Goal: Communication & Community: Ask a question

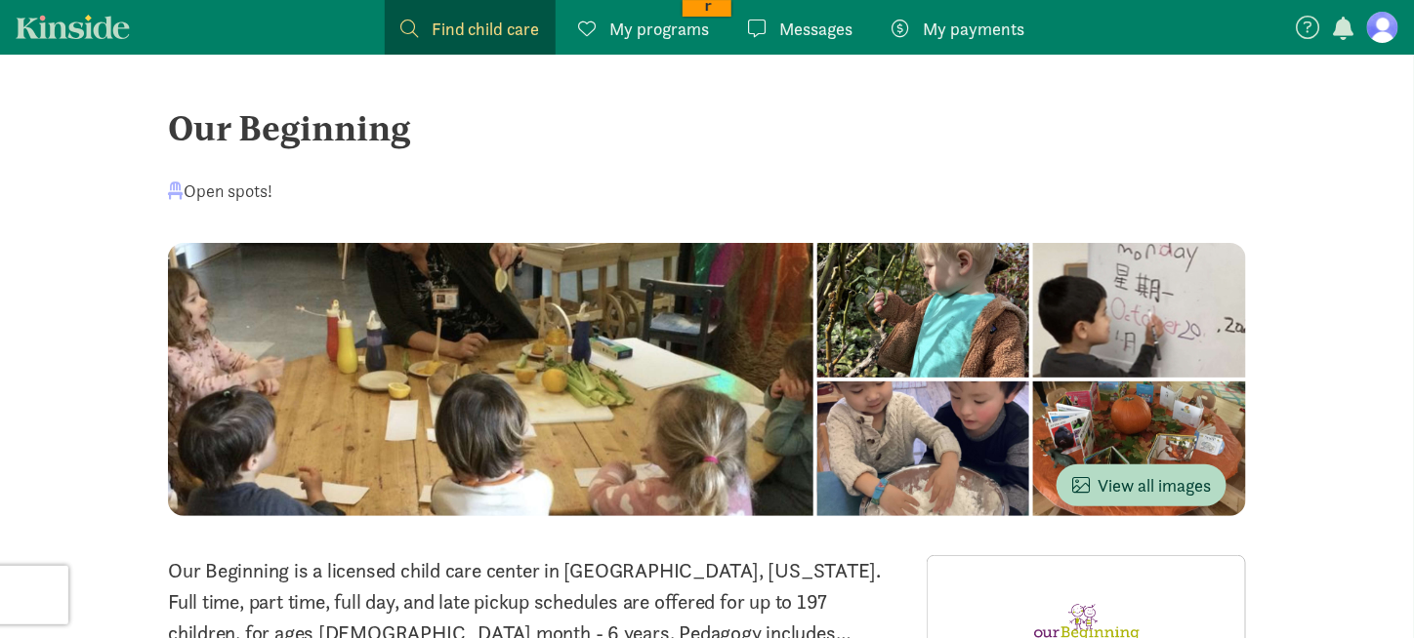
click at [790, 27] on span "Messages" at bounding box center [816, 29] width 73 height 26
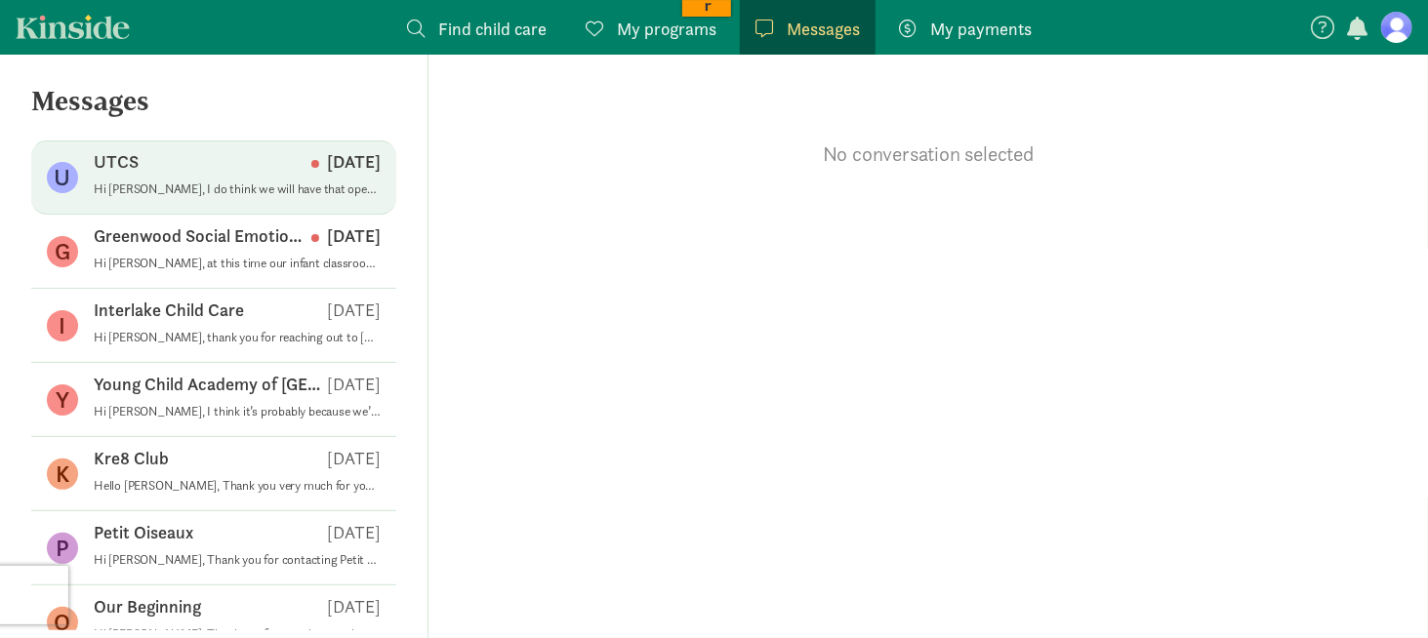
click at [193, 180] on div "UTCS Sep 03" at bounding box center [237, 165] width 287 height 31
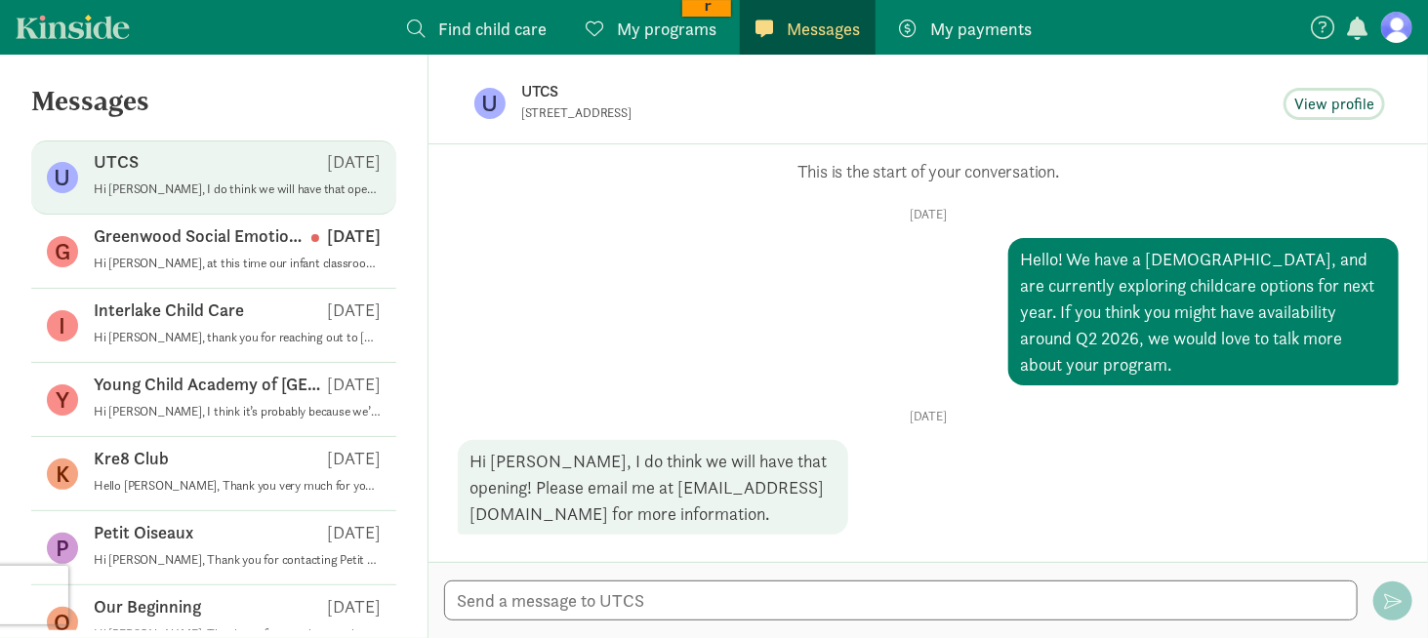
click at [1322, 105] on span "View profile" at bounding box center [1334, 104] width 80 height 23
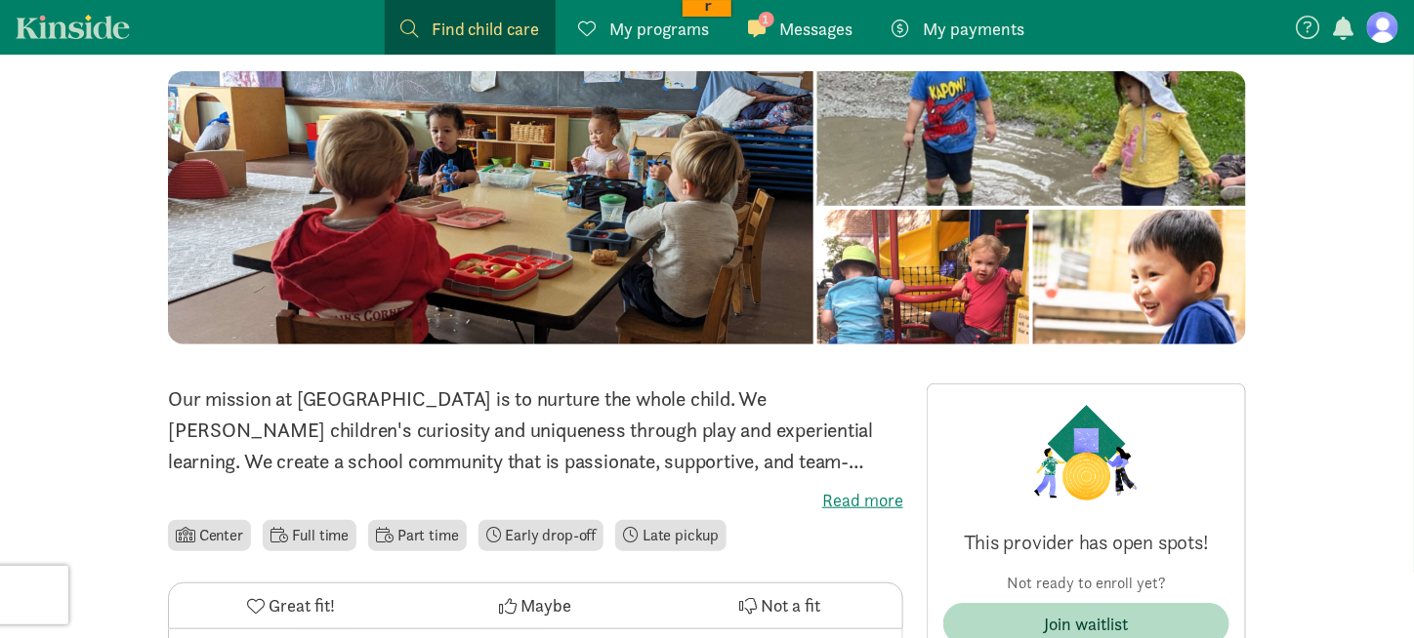
scroll to position [195, 0]
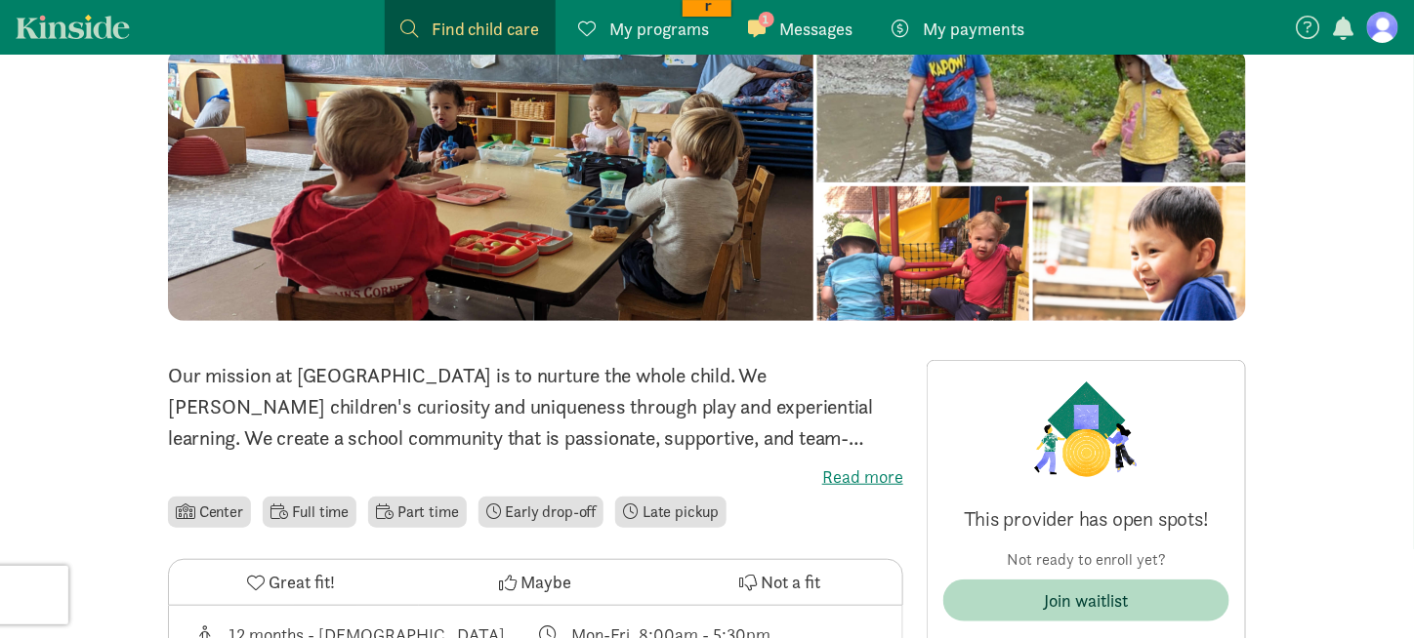
click at [841, 483] on label "Read more" at bounding box center [535, 477] width 735 height 23
click at [0, 0] on input "Read more" at bounding box center [0, 0] width 0 height 0
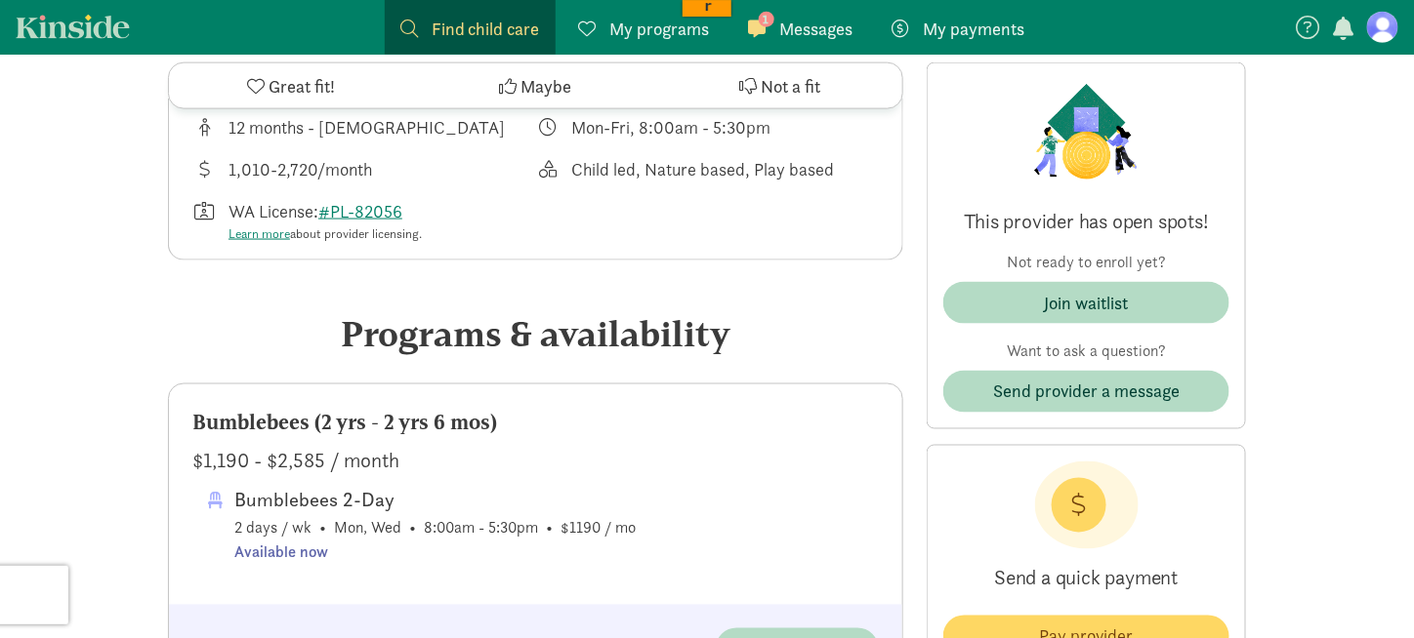
scroll to position [683, 0]
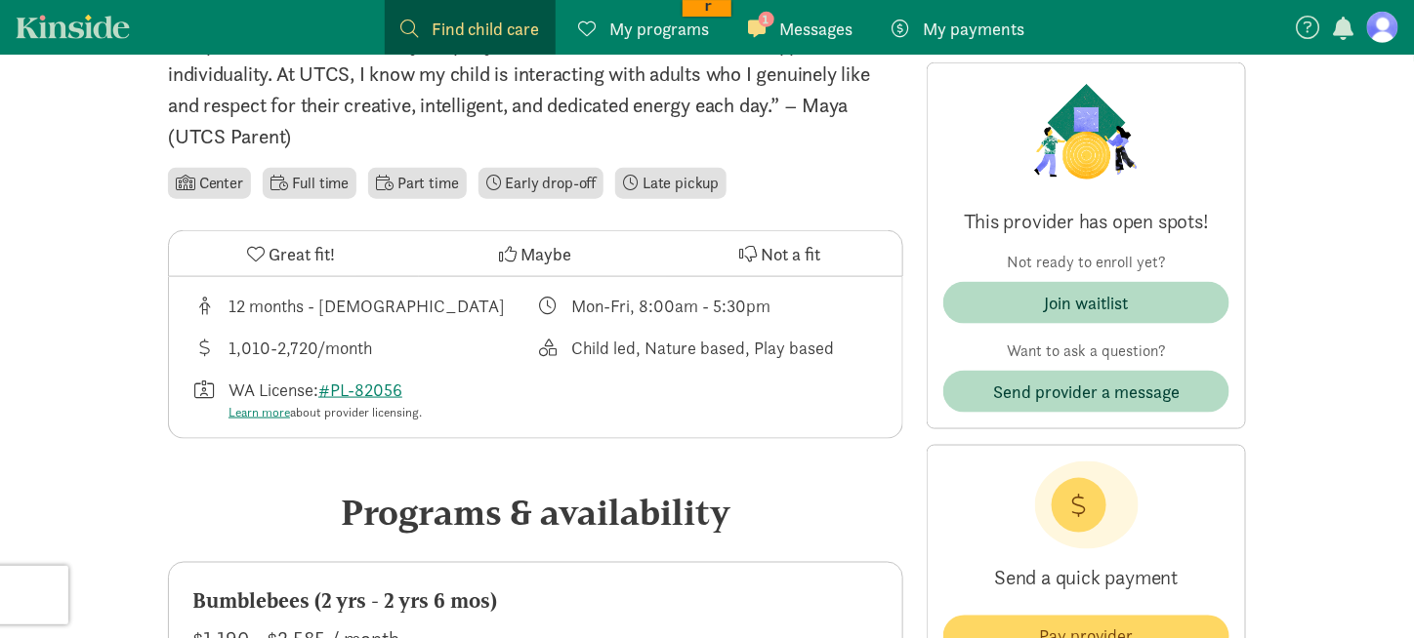
click at [808, 23] on span "Messages" at bounding box center [816, 29] width 73 height 26
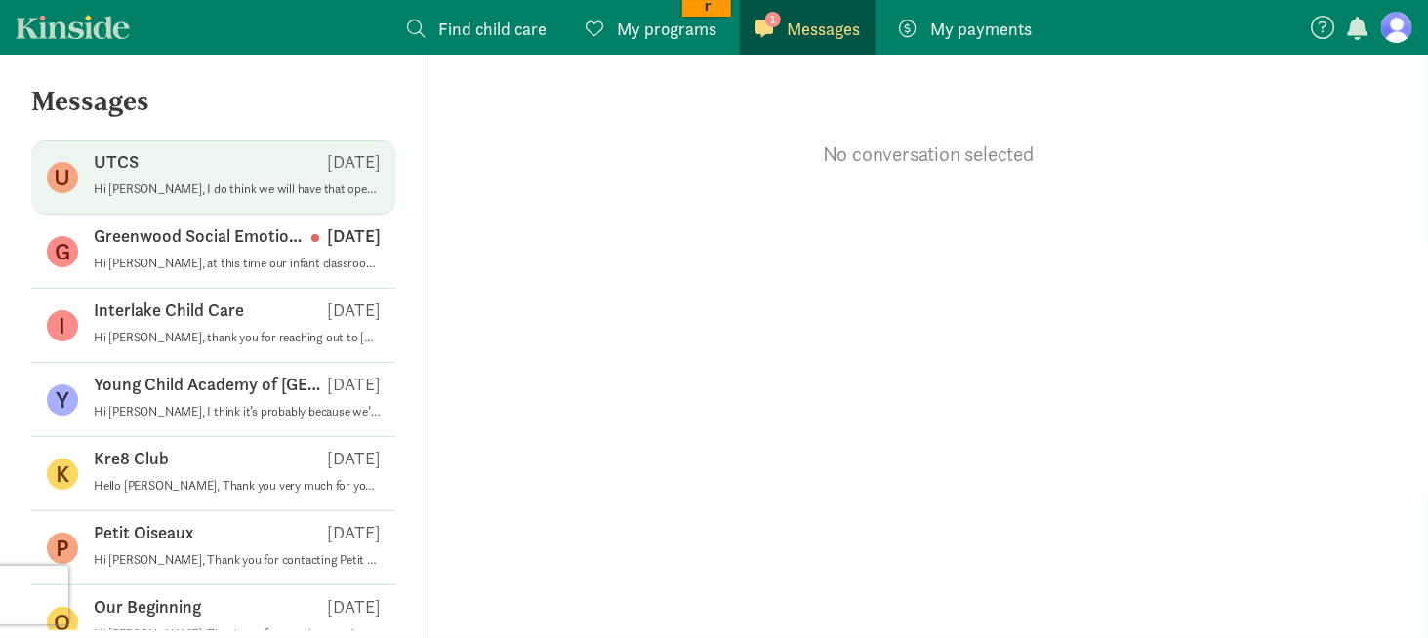
click at [153, 177] on div "UTCS Sep 03" at bounding box center [237, 165] width 287 height 31
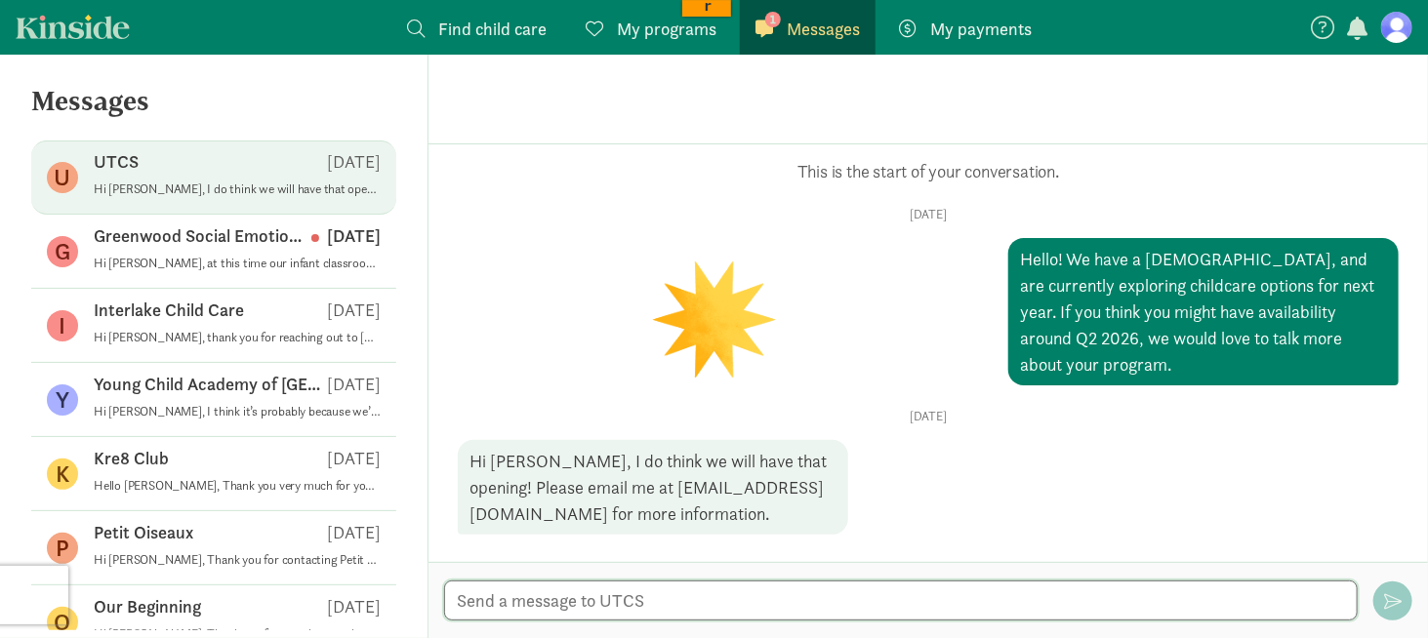
click at [579, 596] on textarea at bounding box center [901, 601] width 914 height 40
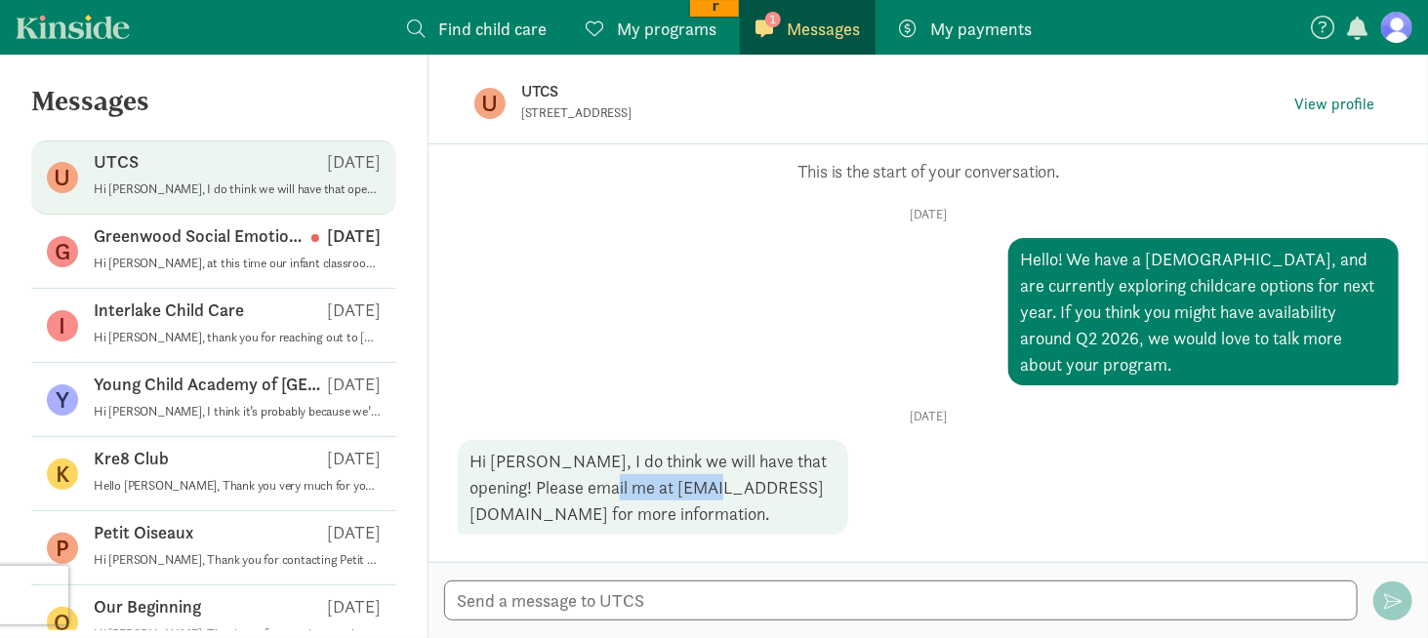
drag, startPoint x: 613, startPoint y: 461, endPoint x: 732, endPoint y: 458, distance: 119.1
click at [732, 459] on div "Hi [PERSON_NAME], I do think we will have that opening! Please email me at [EMA…" at bounding box center [653, 487] width 390 height 95
copy div "admin@utcs.org"
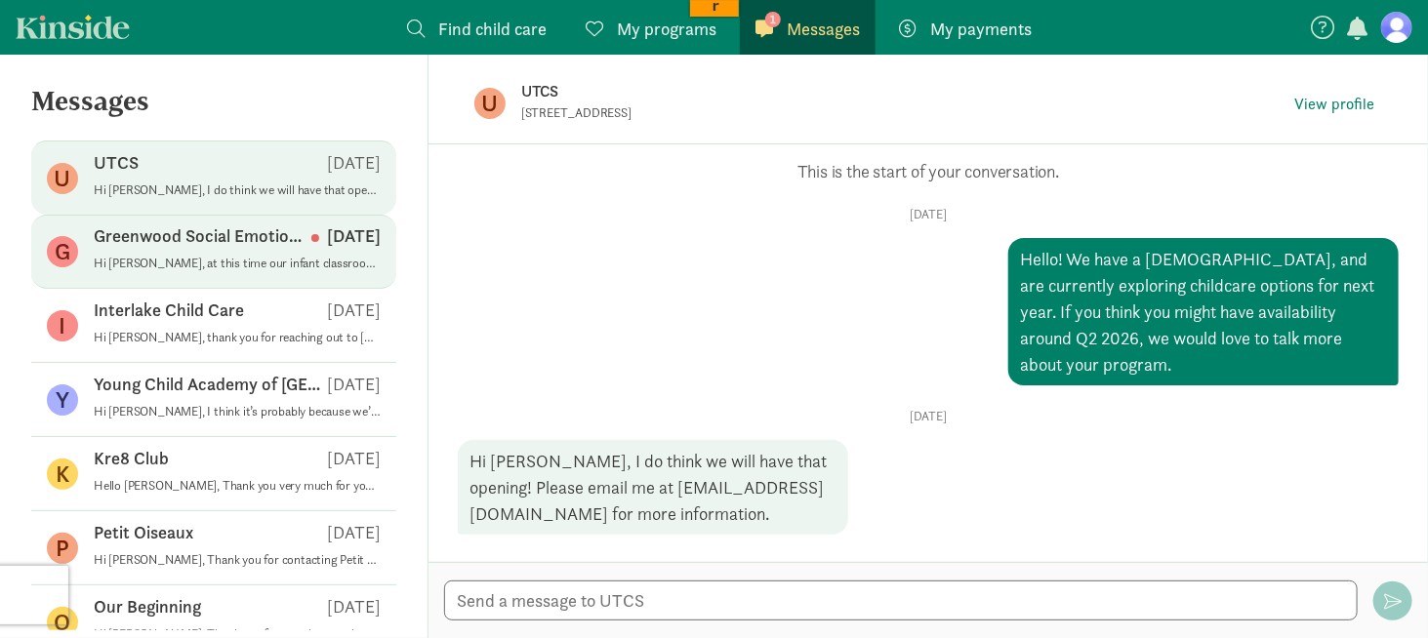
click at [221, 234] on p "Greenwood Social Emotional Childcare" at bounding box center [203, 236] width 218 height 23
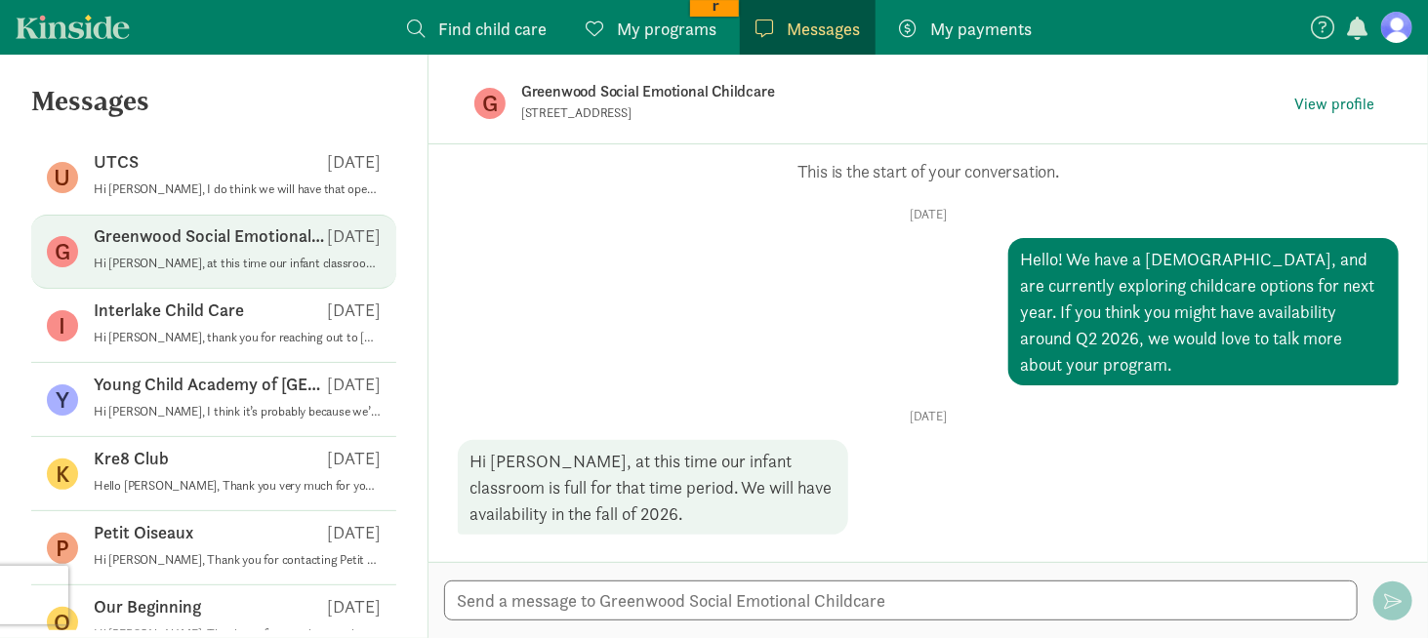
click at [252, 239] on p "Greenwood Social Emotional Childcare" at bounding box center [210, 236] width 233 height 23
click at [1320, 106] on span "View profile" at bounding box center [1334, 104] width 80 height 23
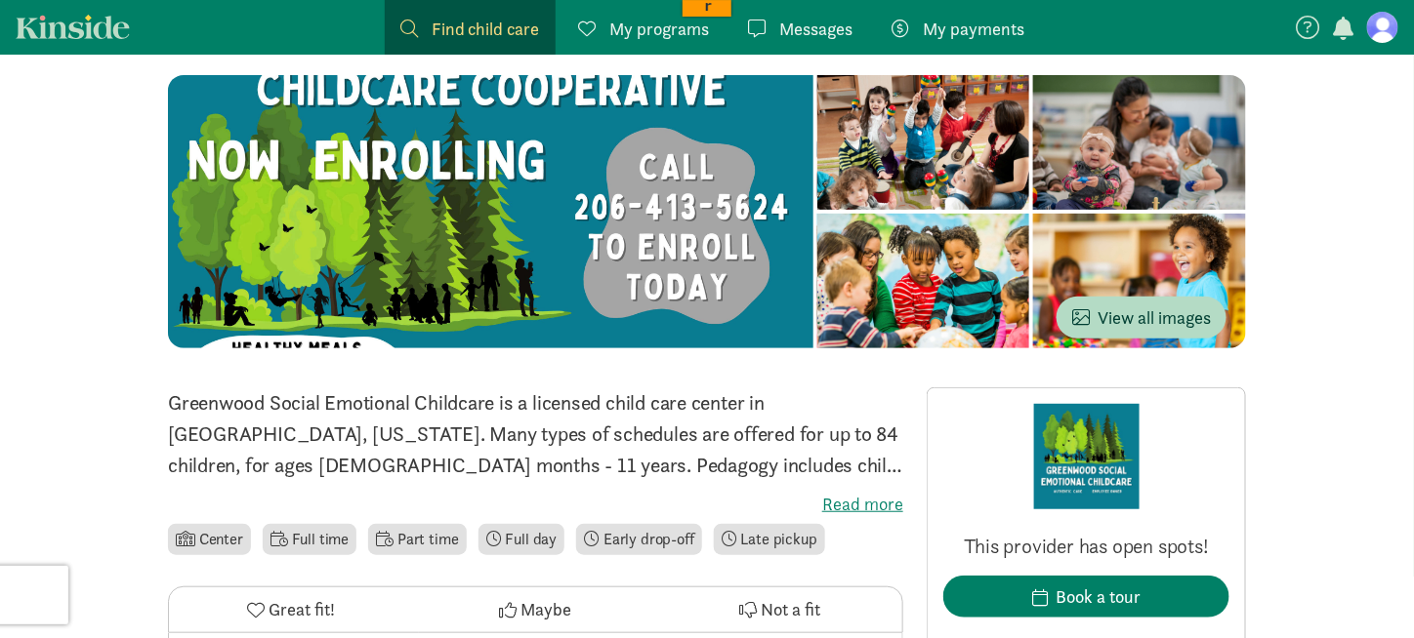
scroll to position [195, 0]
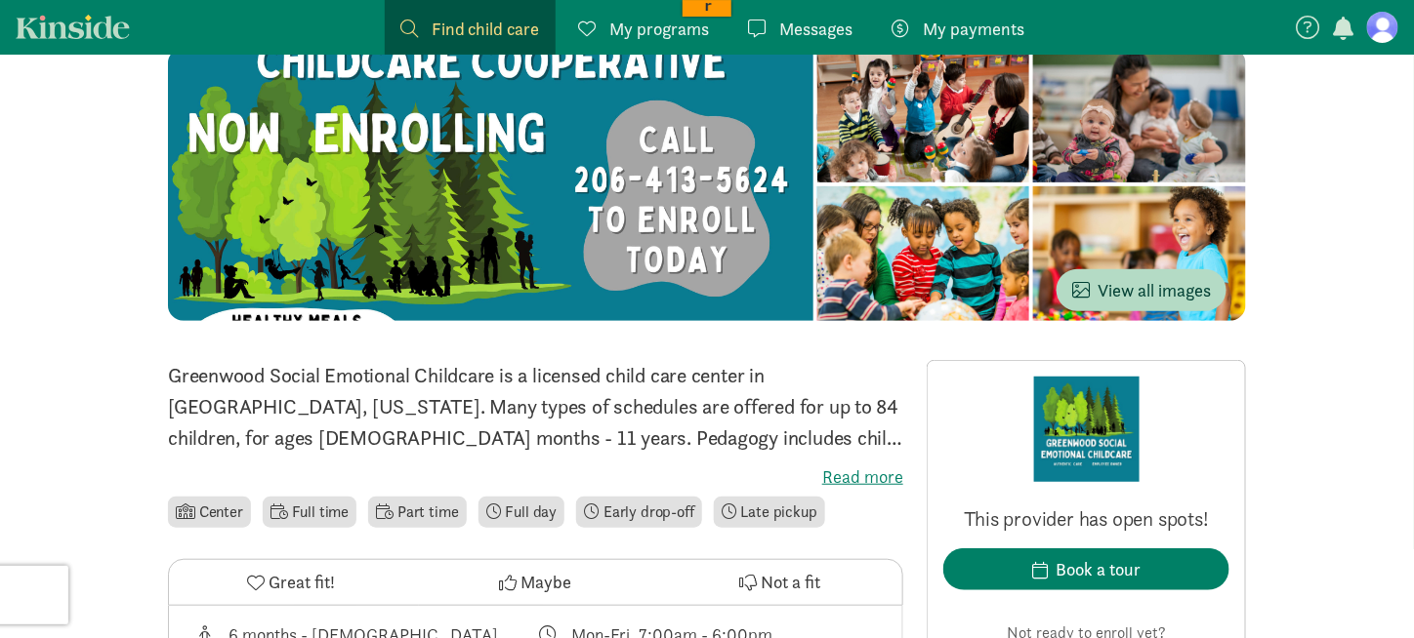
click at [841, 478] on label "Read more" at bounding box center [535, 477] width 735 height 23
click at [0, 0] on input "Read more" at bounding box center [0, 0] width 0 height 0
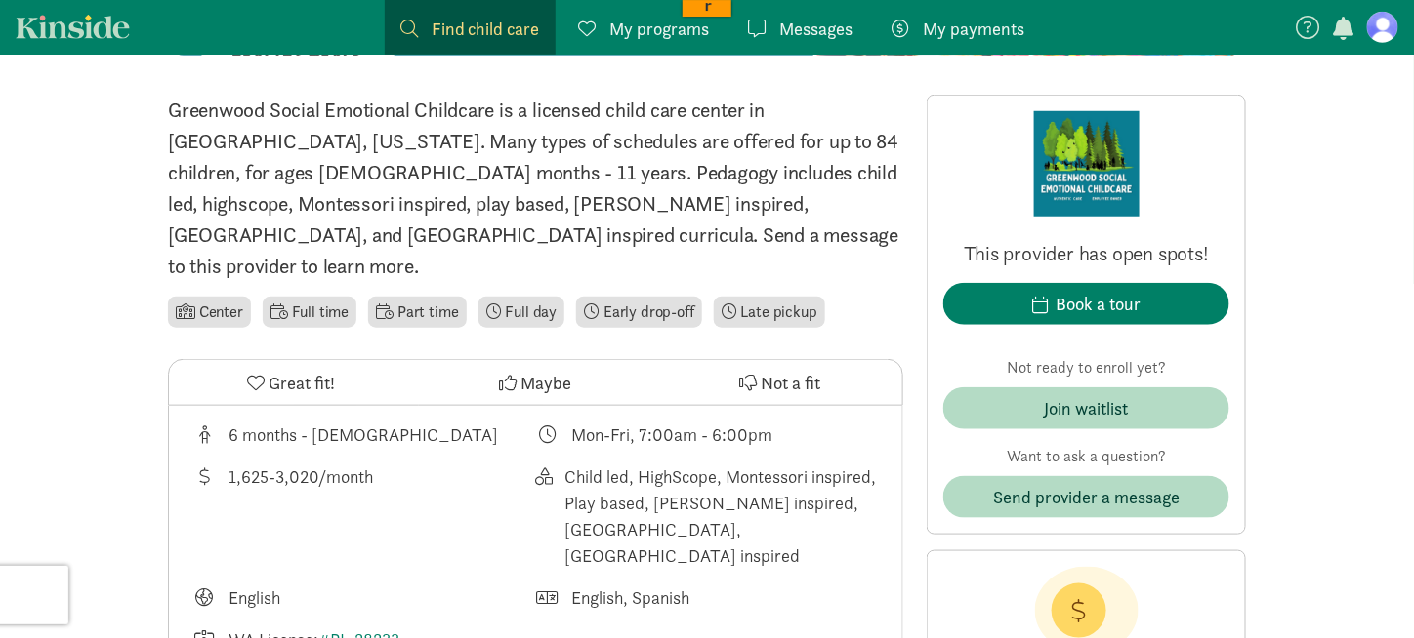
scroll to position [488, 0]
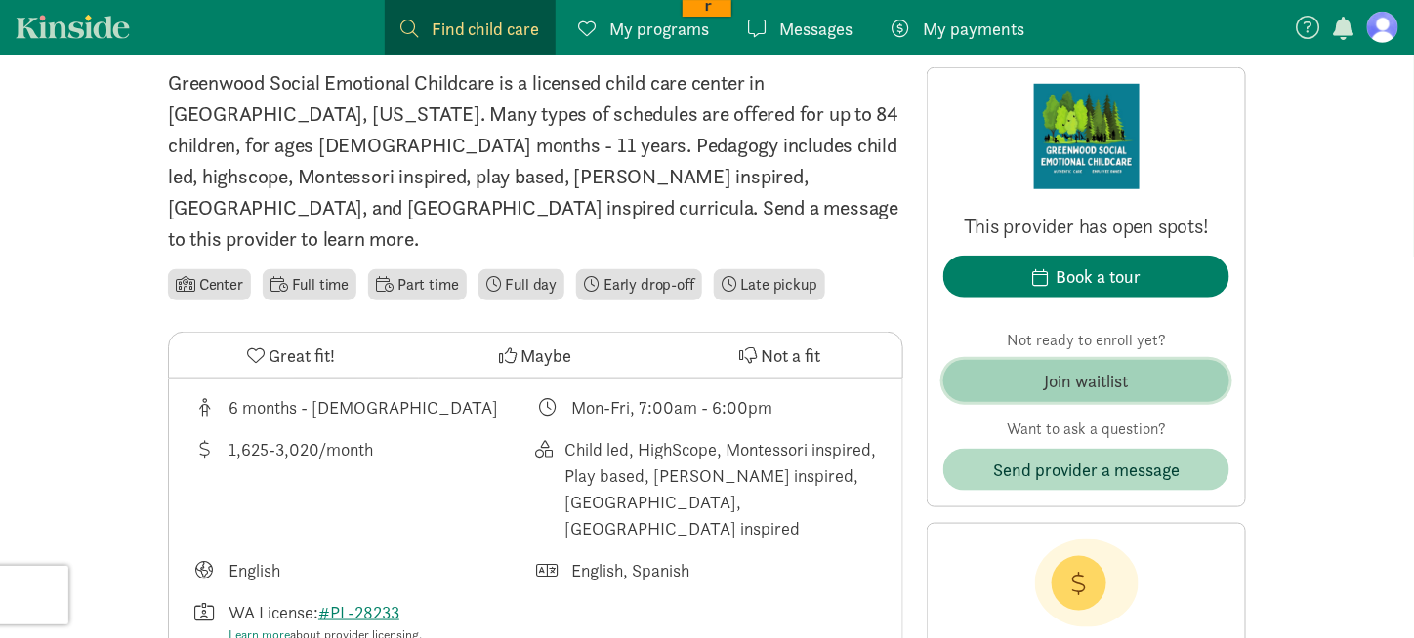
click at [1082, 376] on div "Join waitlist" at bounding box center [1087, 381] width 84 height 26
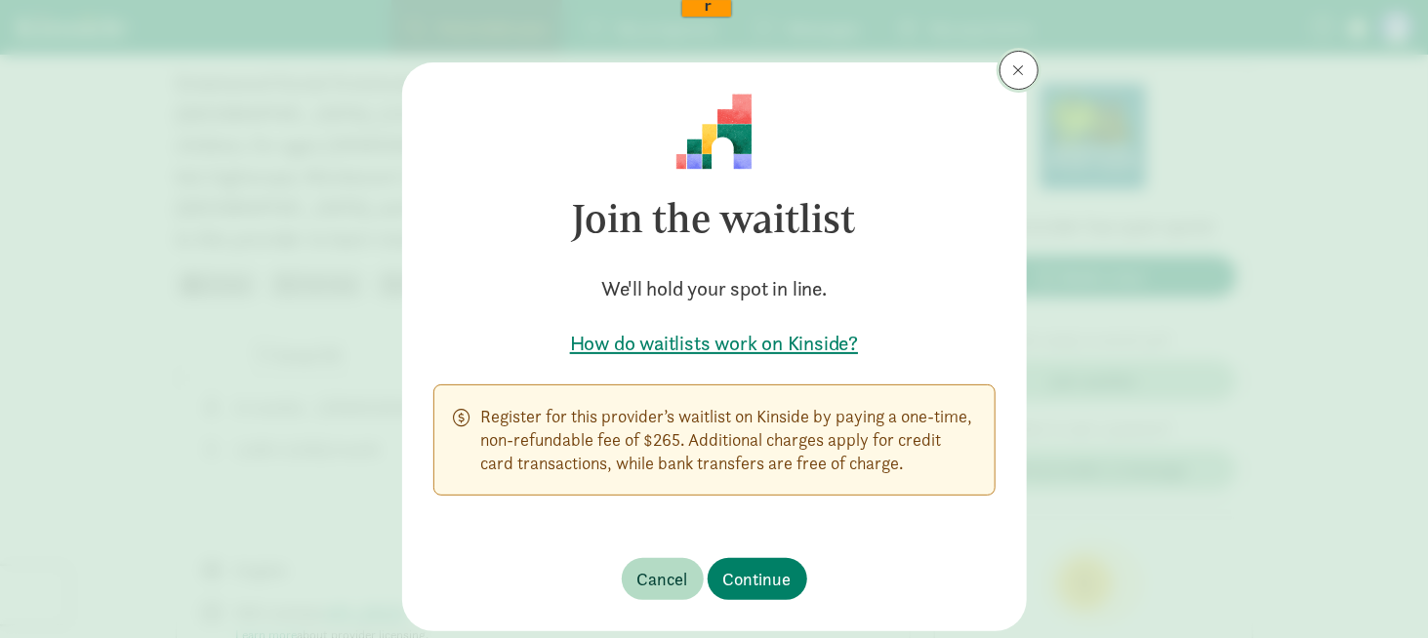
click at [1006, 73] on button at bounding box center [1019, 70] width 39 height 39
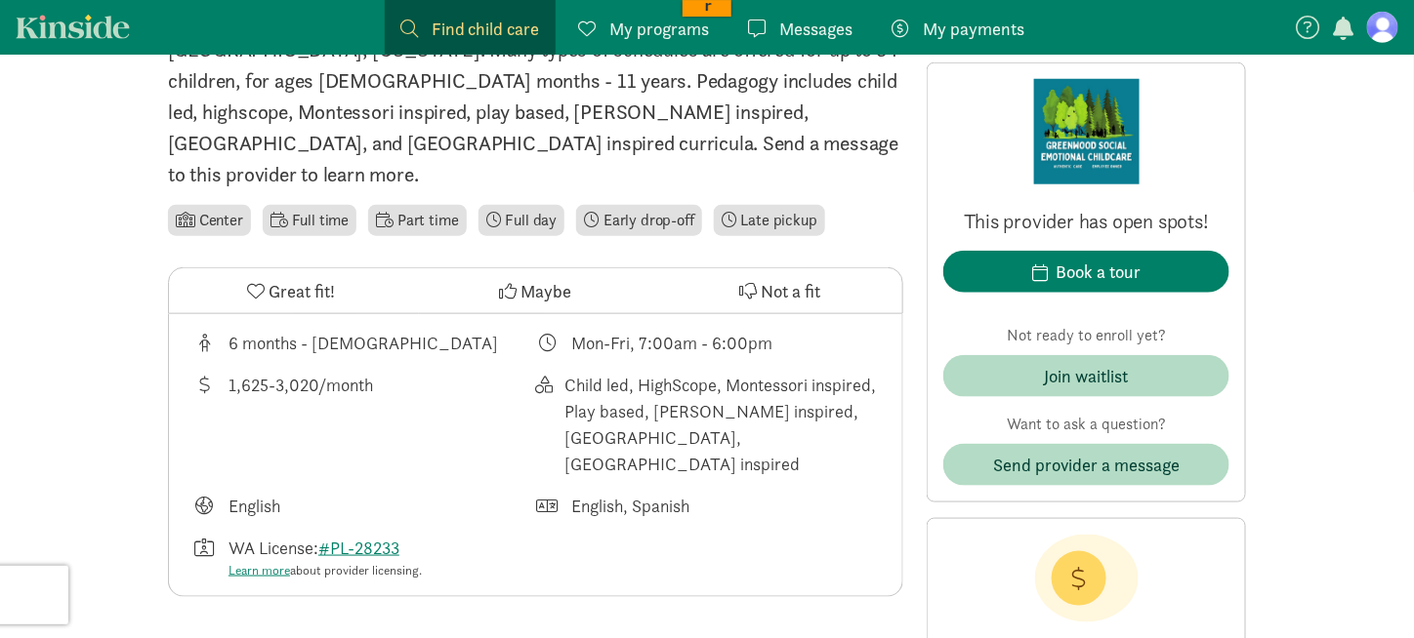
scroll to position [586, 0]
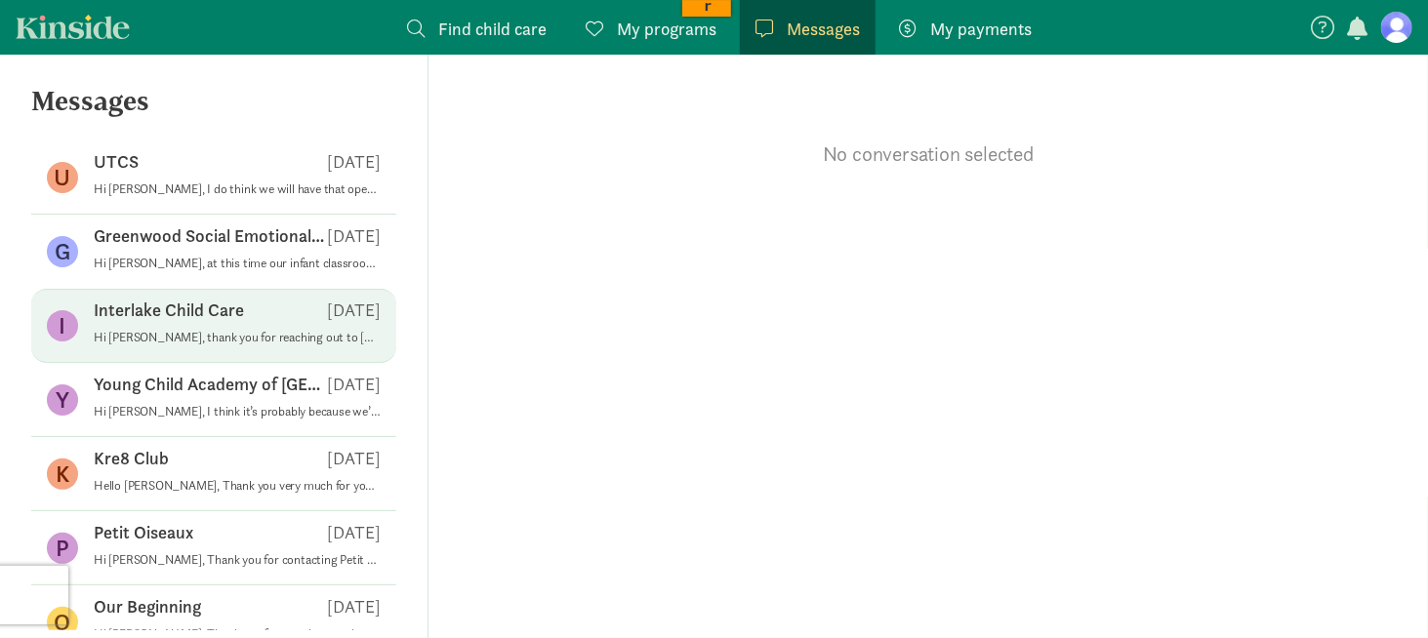
click at [216, 306] on p "Interlake Child Care" at bounding box center [169, 310] width 150 height 23
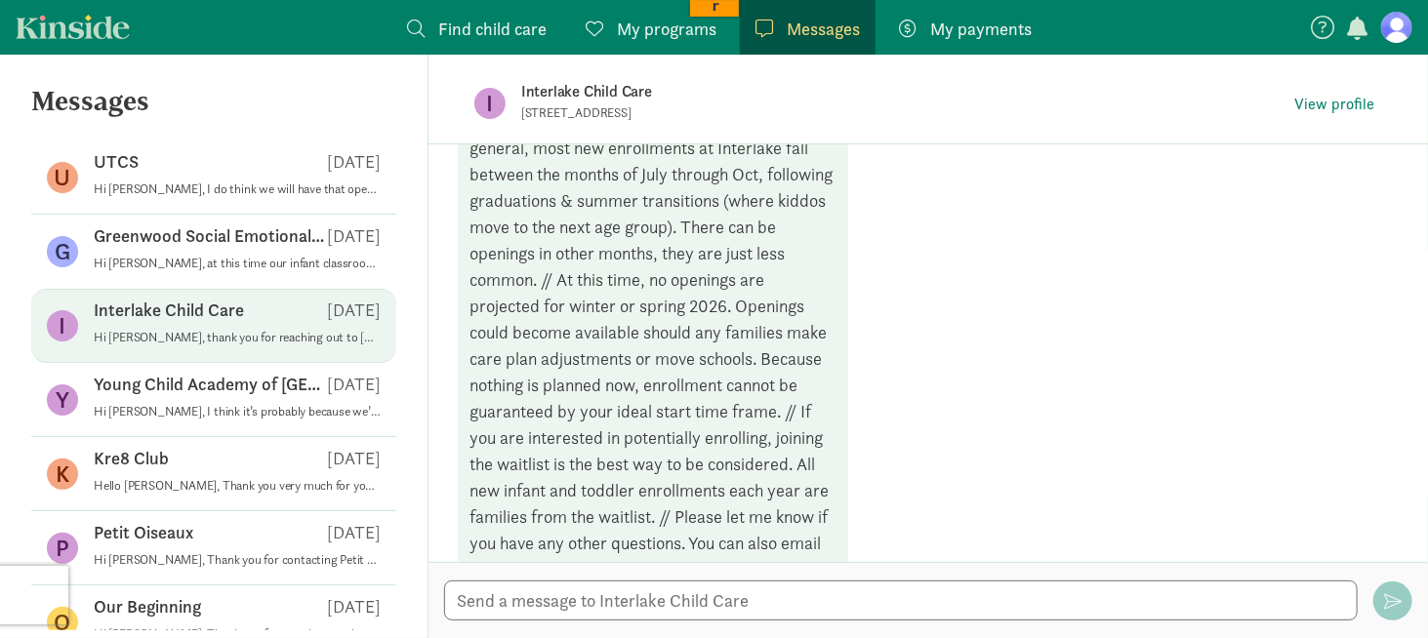
scroll to position [442, 0]
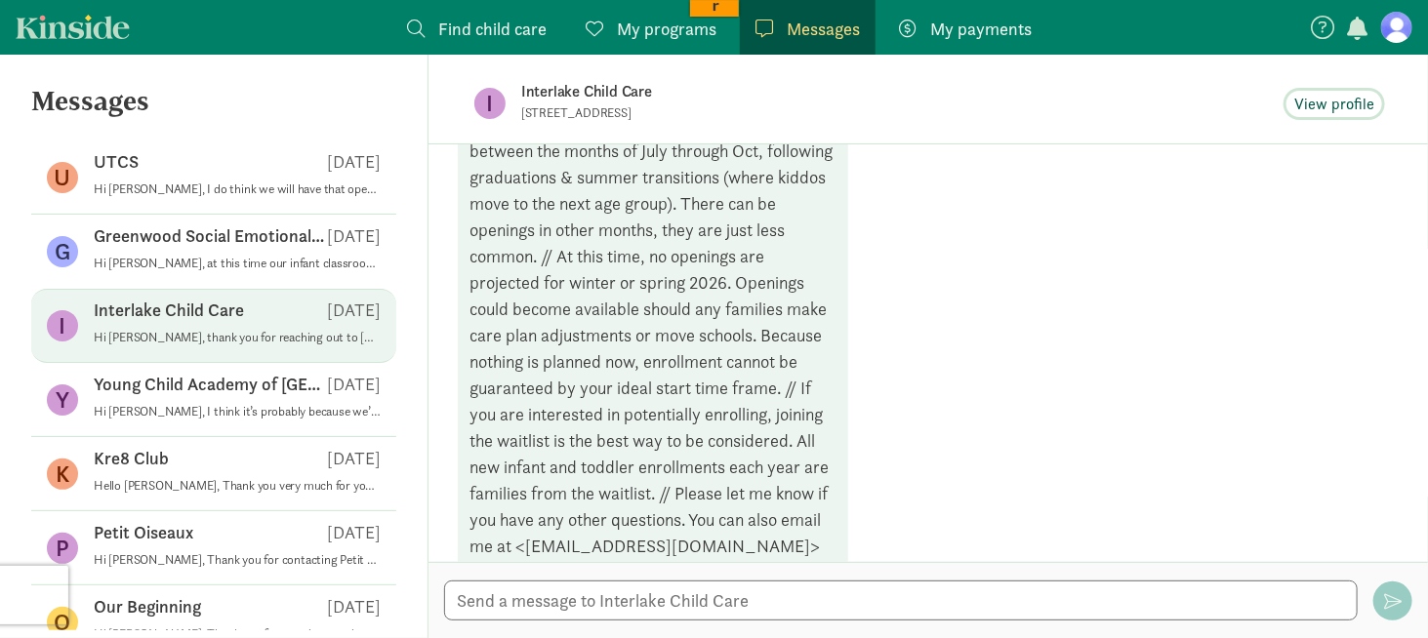
click at [1328, 99] on span "View profile" at bounding box center [1334, 104] width 80 height 23
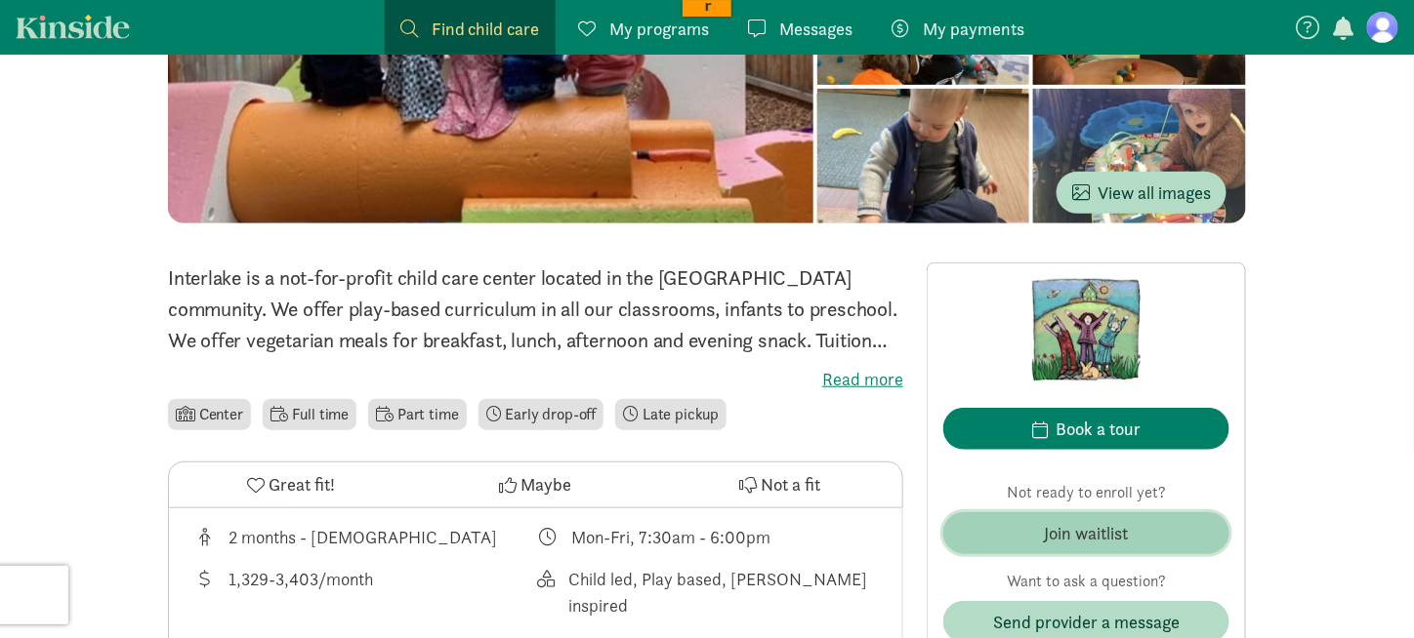
click at [1128, 531] on div "Join waitlist" at bounding box center [1087, 533] width 84 height 26
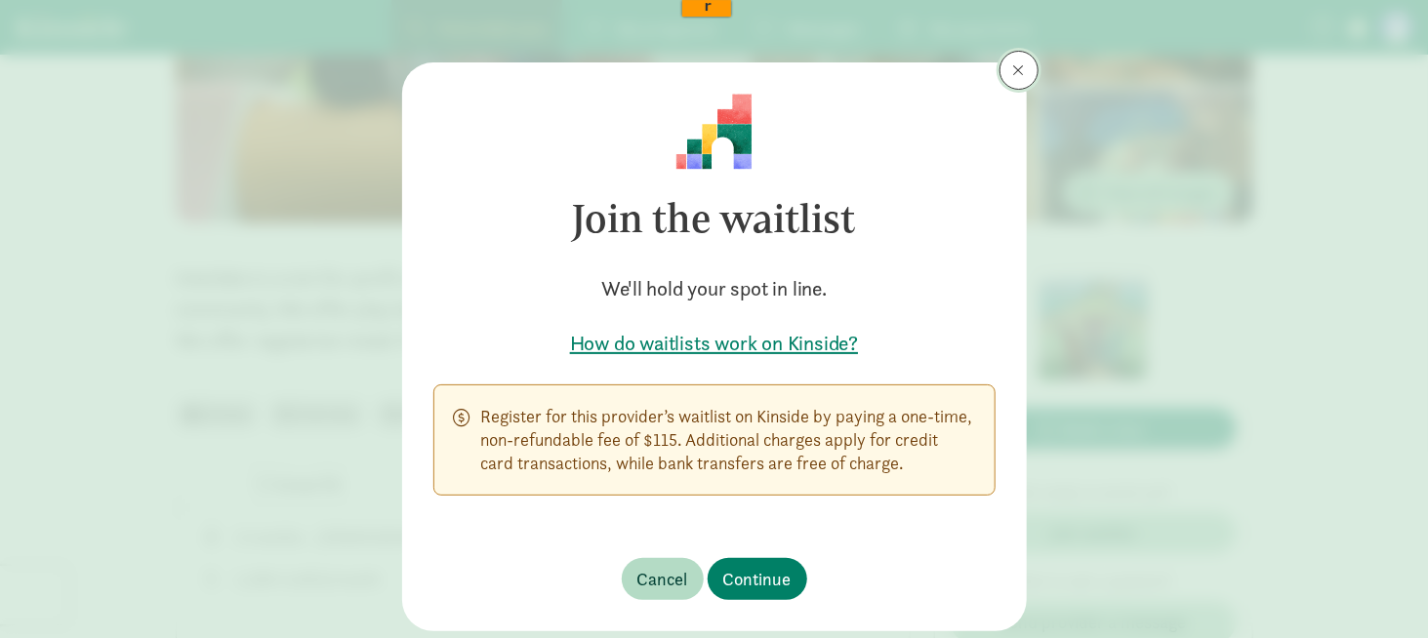
click at [1013, 71] on span at bounding box center [1019, 70] width 12 height 16
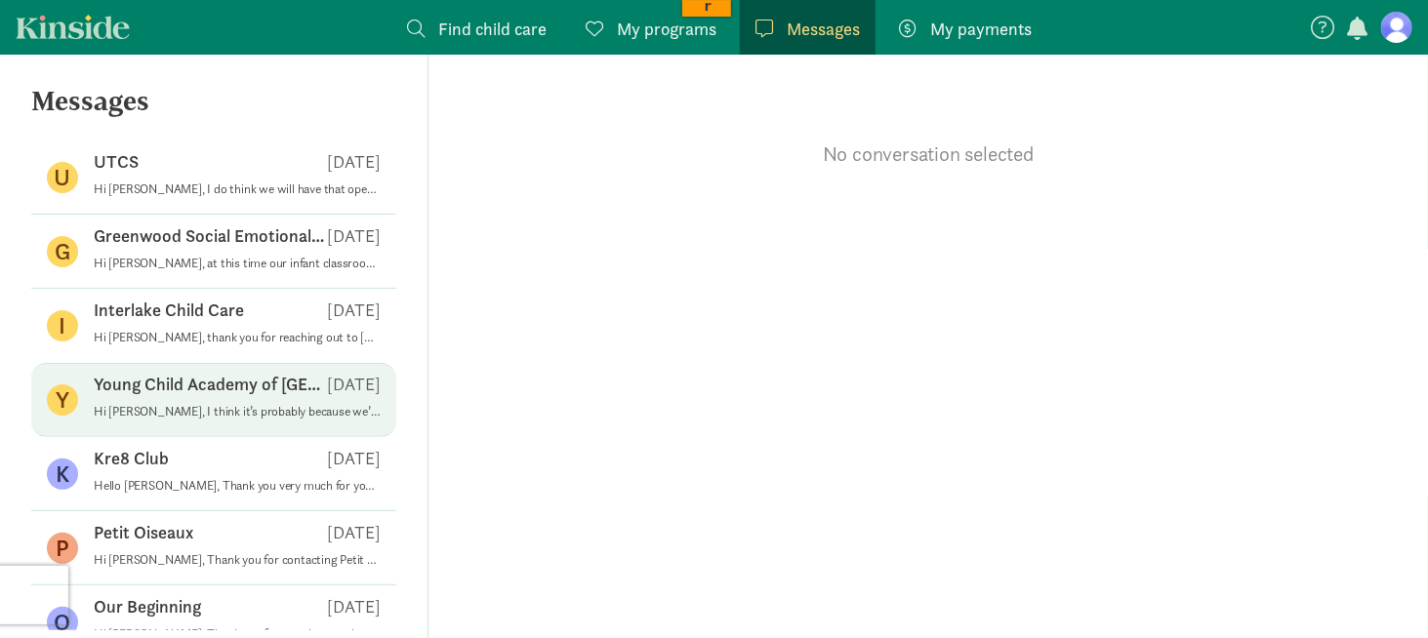
click at [215, 385] on p "Young Child Academy of [GEOGRAPHIC_DATA]" at bounding box center [210, 384] width 233 height 23
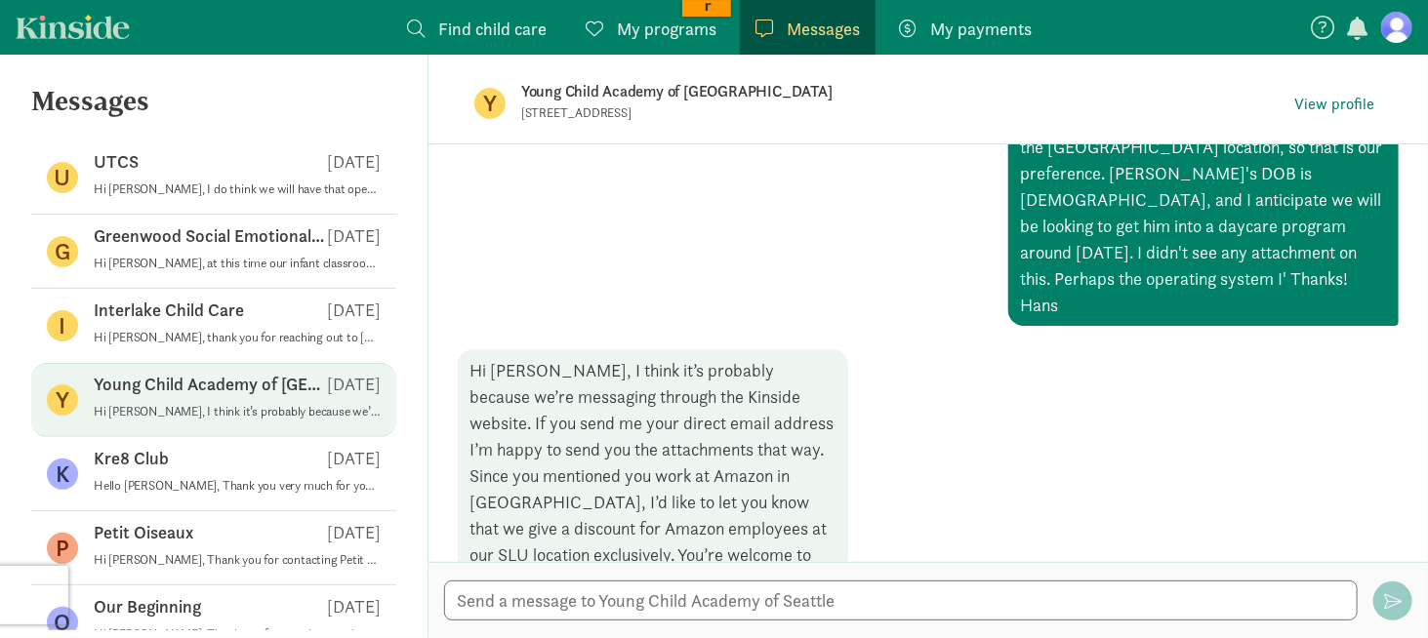
scroll to position [736, 0]
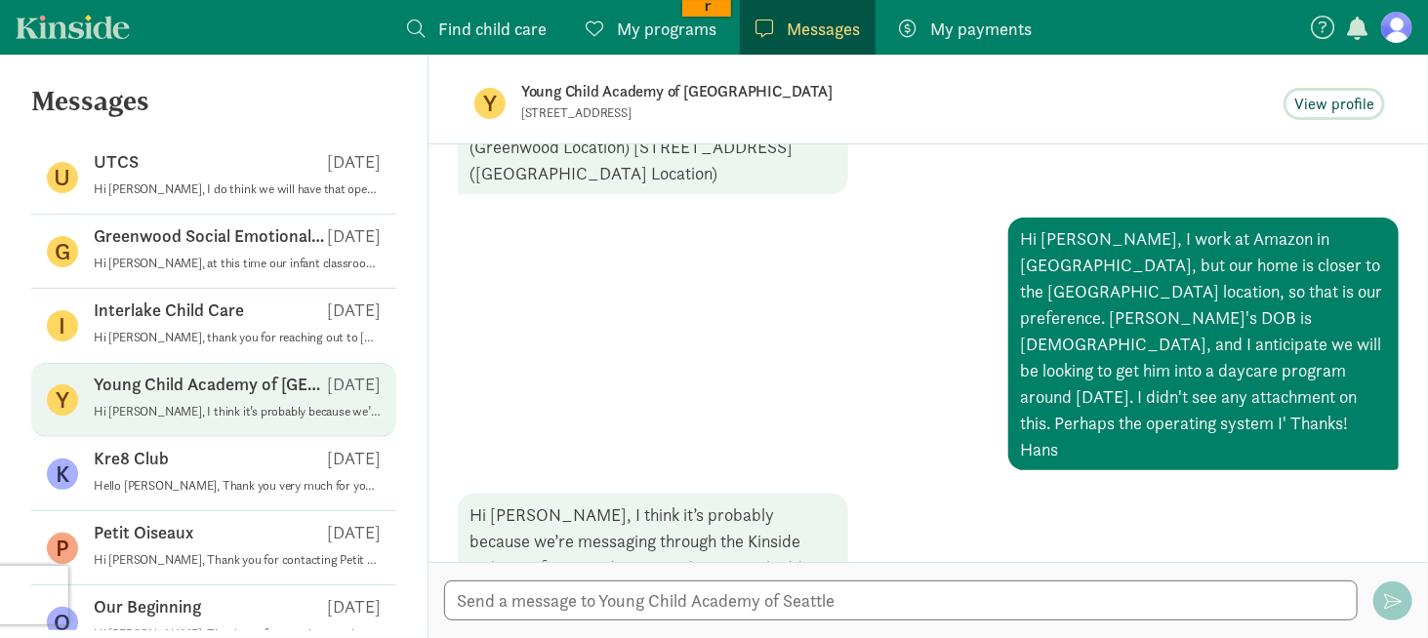
click at [1328, 94] on span "View profile" at bounding box center [1334, 104] width 80 height 23
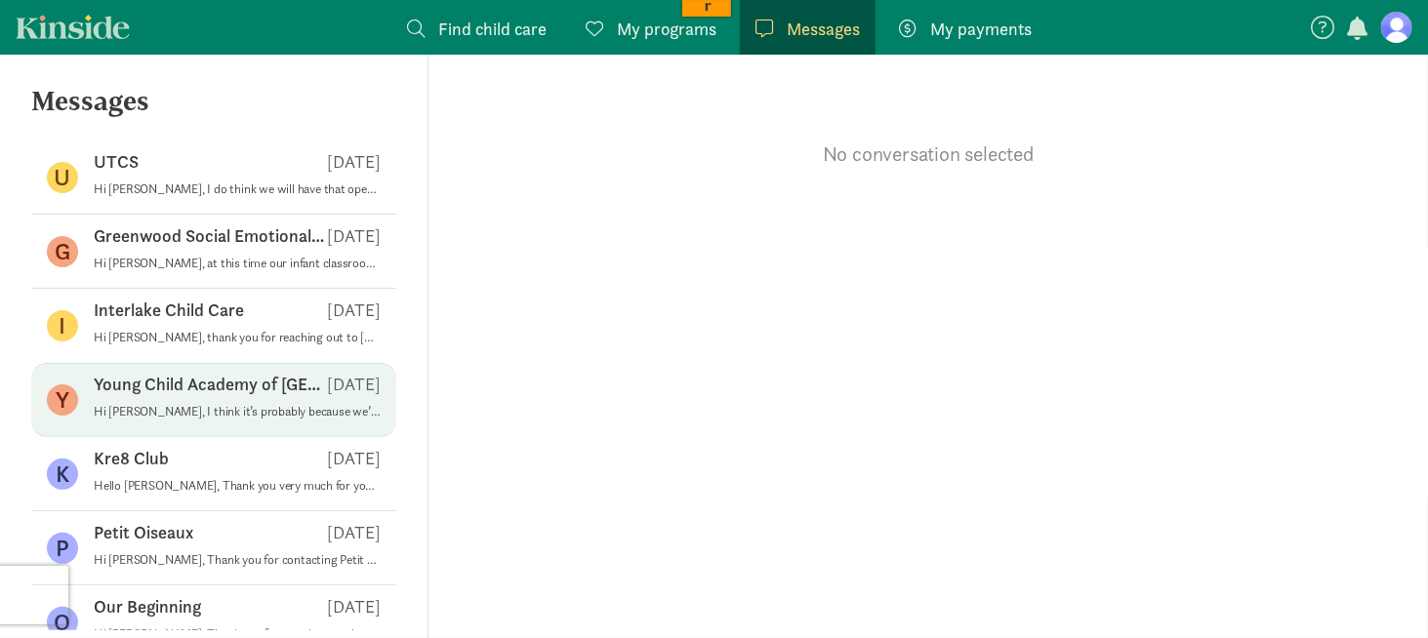
click at [262, 409] on p "Hi [PERSON_NAME], I think it’s probably because we’re messaging through the Kin…" at bounding box center [237, 412] width 287 height 16
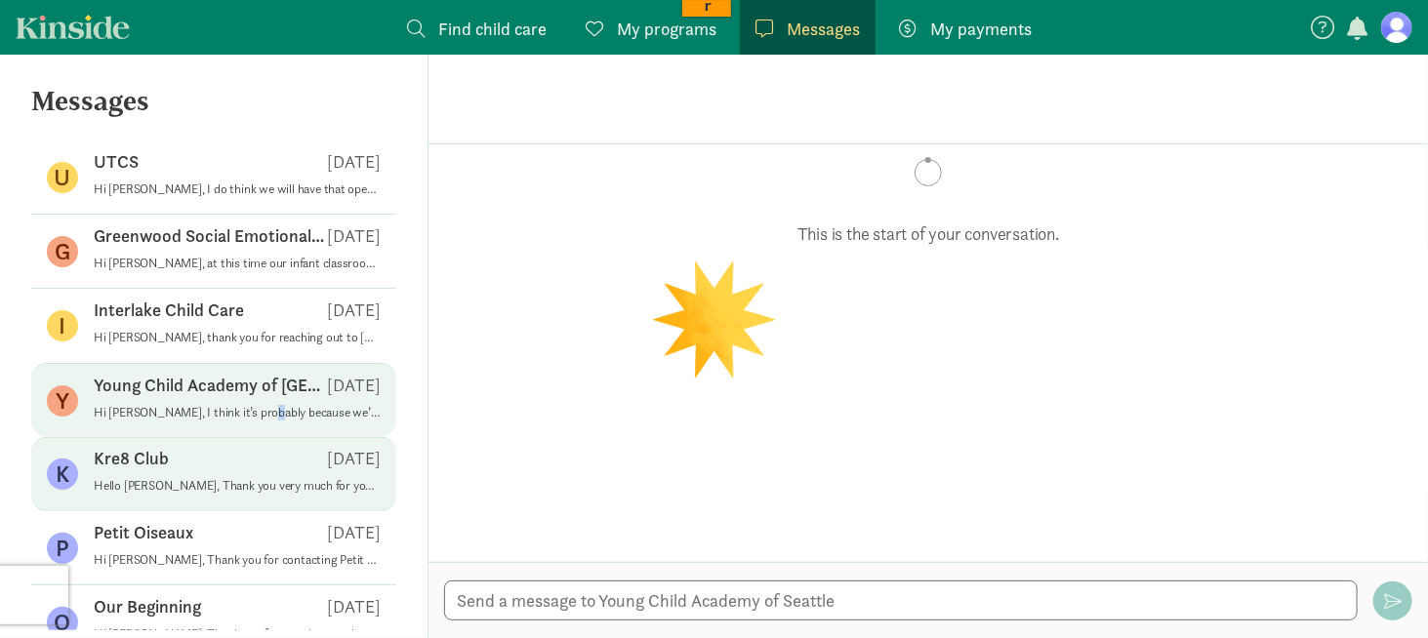
scroll to position [1127, 0]
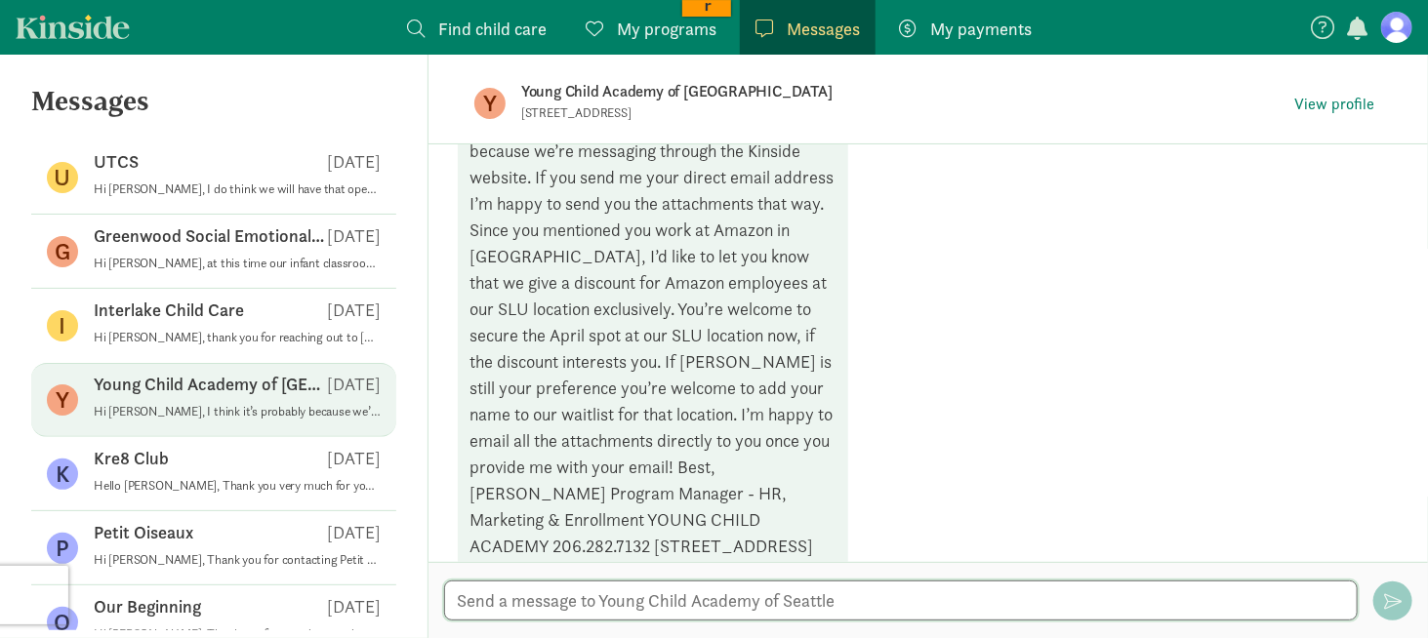
click at [627, 595] on textarea at bounding box center [901, 601] width 914 height 40
type textarea "Hi Laura,"
type textarea "Hi [PERSON_NAME], if you could send the attachments to [EMAIL_ADDRESS][DOMAIN_N…"
